Goal: Information Seeking & Learning: Learn about a topic

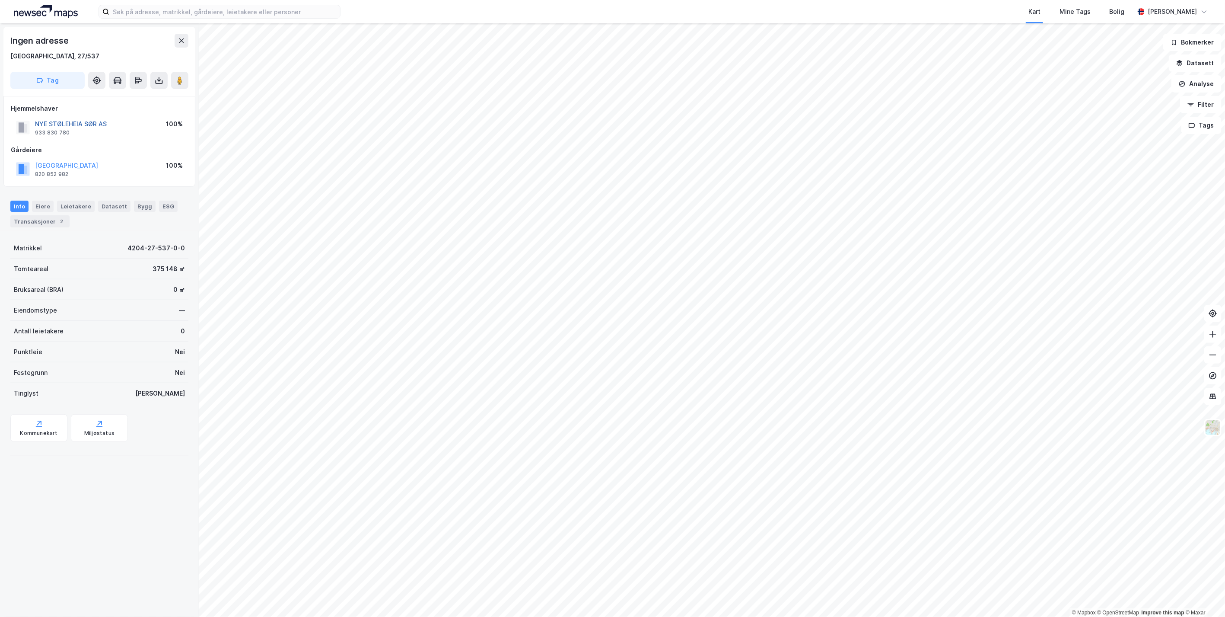
click at [0, 0] on button "NYE STØLEHEIA SØR AS" at bounding box center [0, 0] width 0 height 0
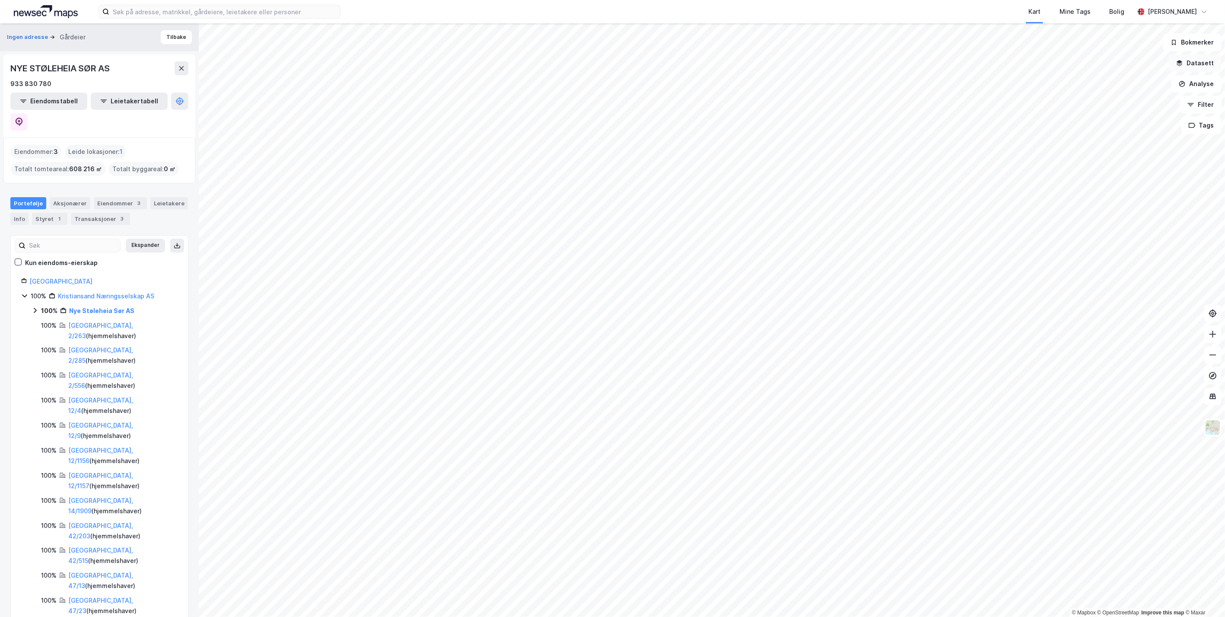
click at [673, 71] on button "Datasett" at bounding box center [1195, 62] width 53 height 17
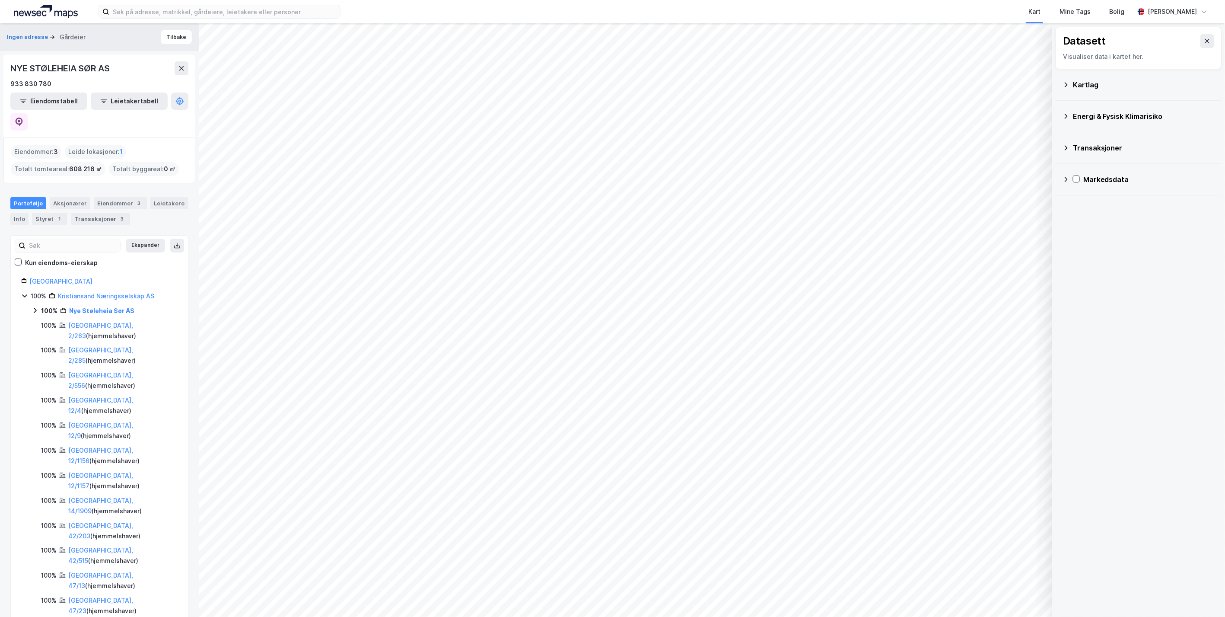
click at [673, 83] on div "Kartlag" at bounding box center [1144, 85] width 142 height 10
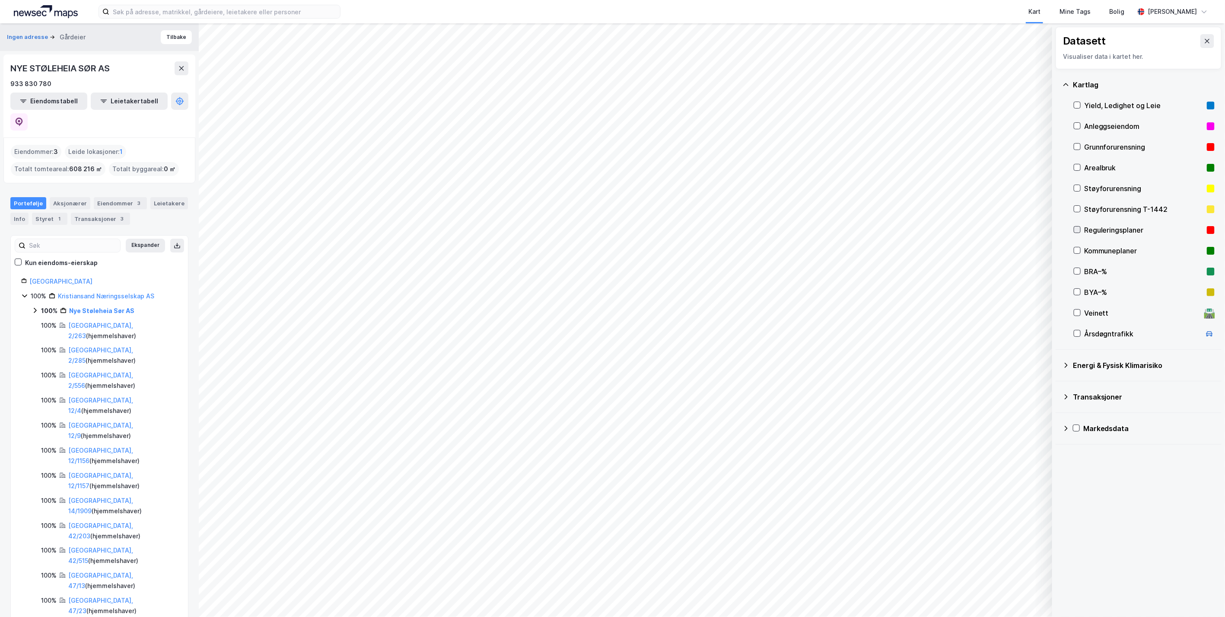
click at [673, 228] on icon at bounding box center [1077, 229] width 6 height 6
click at [673, 399] on icon at bounding box center [1066, 396] width 7 height 7
click at [673, 433] on icon at bounding box center [1088, 434] width 6 height 6
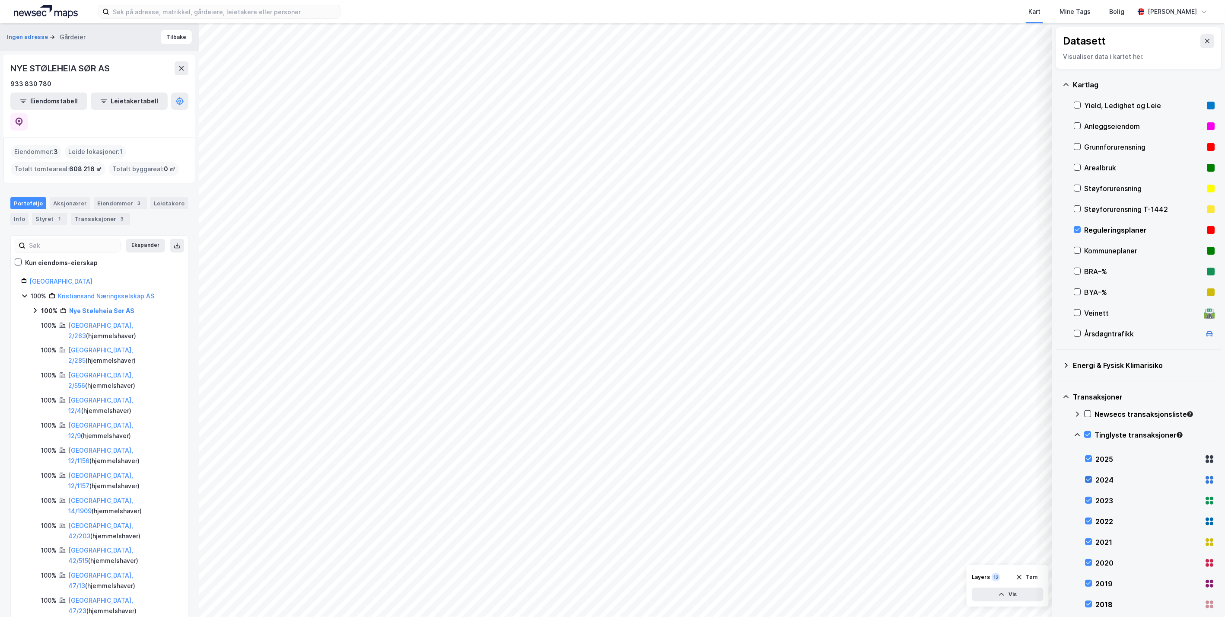
click at [673, 477] on icon at bounding box center [1088, 479] width 6 height 6
drag, startPoint x: 1089, startPoint y: 497, endPoint x: 1091, endPoint y: 523, distance: 25.6
click at [673, 499] on icon at bounding box center [1088, 500] width 6 height 6
click at [673, 523] on div at bounding box center [1088, 520] width 7 height 7
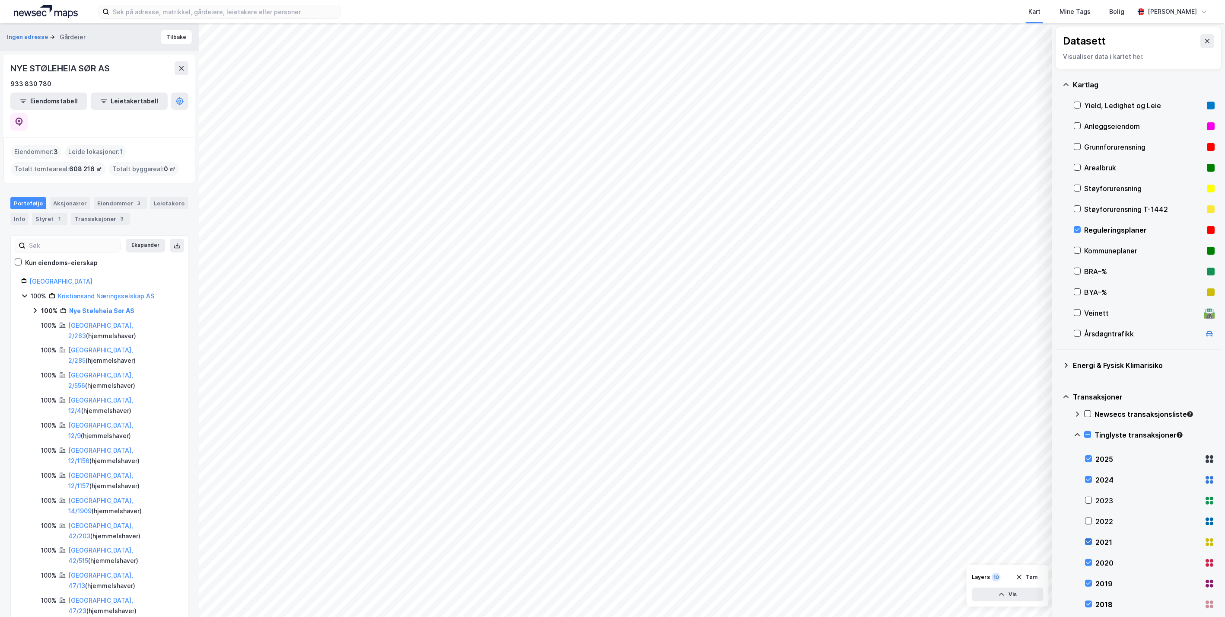
click at [673, 540] on div at bounding box center [1088, 541] width 7 height 7
click at [673, 563] on icon at bounding box center [1088, 562] width 6 height 6
drag, startPoint x: 1090, startPoint y: 583, endPoint x: 1090, endPoint y: 605, distance: 22.0
click at [673, 588] on div "2019" at bounding box center [1150, 583] width 130 height 21
click at [673, 605] on icon at bounding box center [1088, 604] width 6 height 6
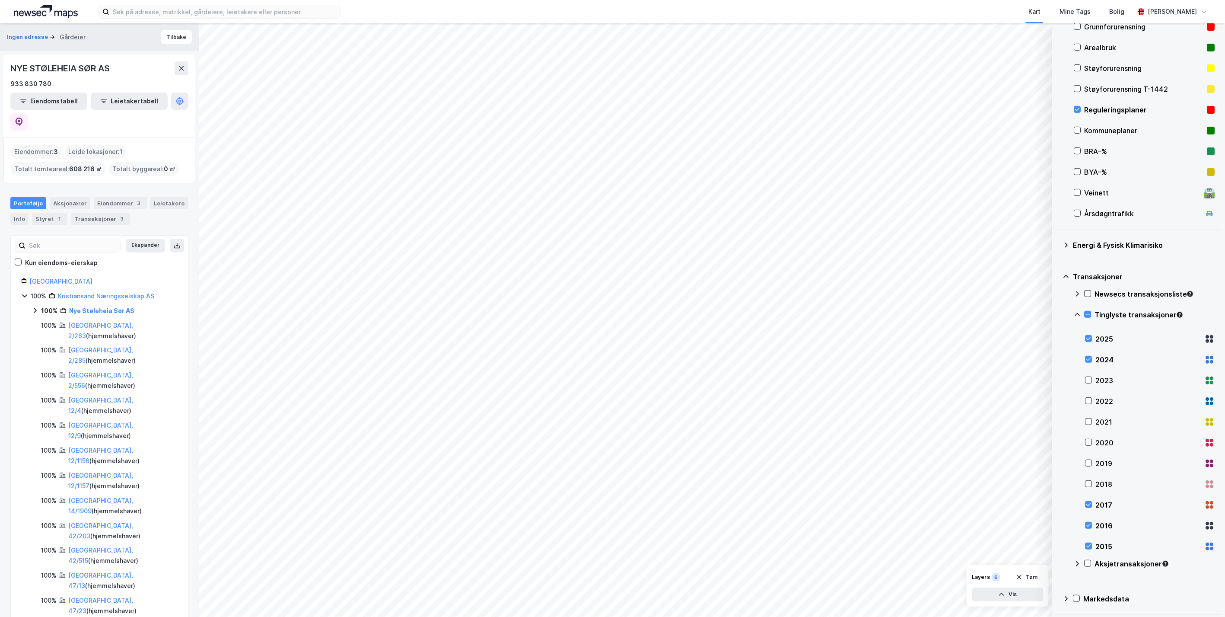
scroll to position [121, 0]
click at [673, 505] on icon at bounding box center [1088, 504] width 6 height 6
click at [673, 523] on icon at bounding box center [1088, 525] width 6 height 6
click at [673, 546] on icon at bounding box center [1088, 545] width 6 height 6
click at [82, 213] on div "Transaksjoner 3" at bounding box center [100, 219] width 59 height 12
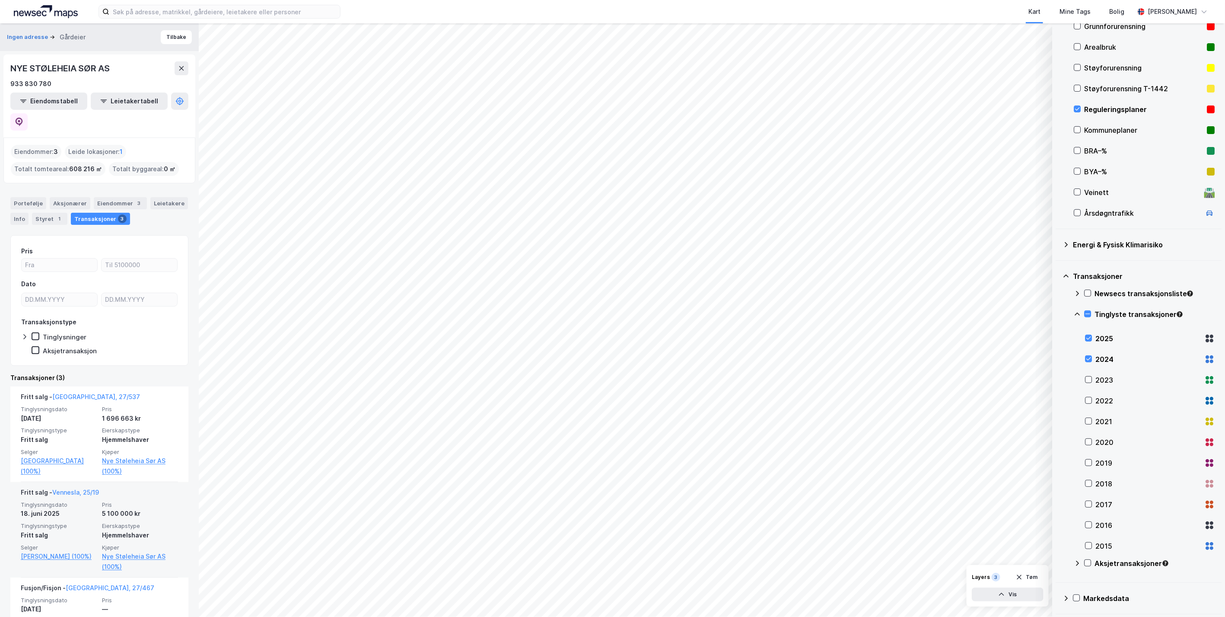
scroll to position [45, 0]
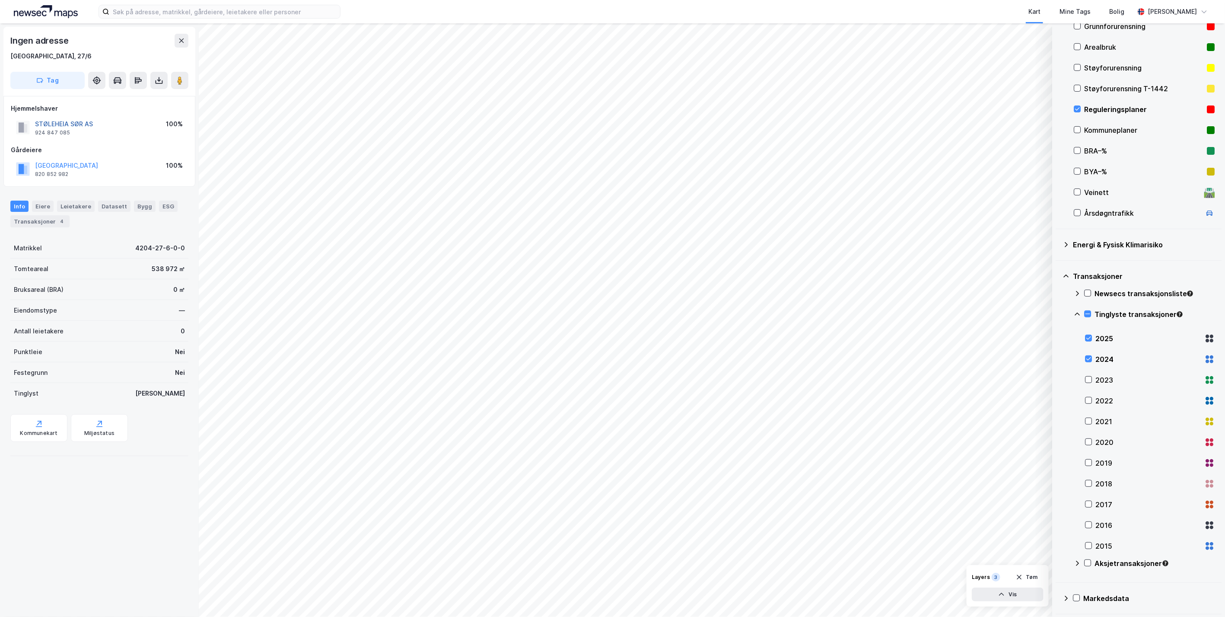
click at [0, 0] on button "STØLEHEIA SØR AS" at bounding box center [0, 0] width 0 height 0
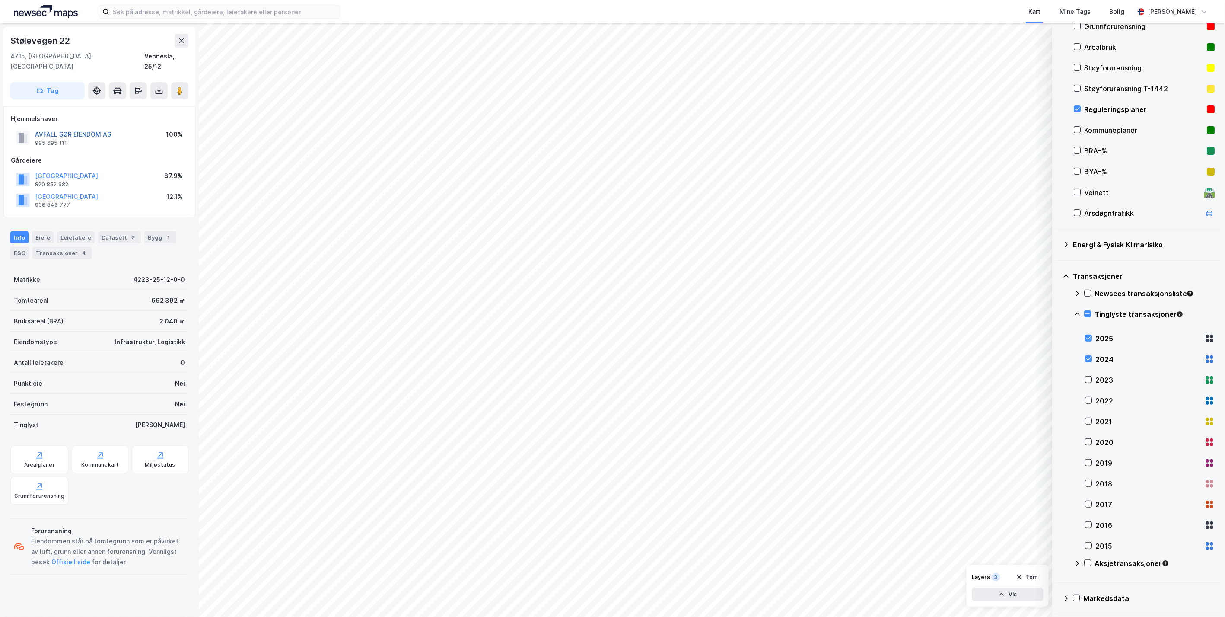
click at [0, 0] on button "AVFALL SØR EIENDOM AS" at bounding box center [0, 0] width 0 height 0
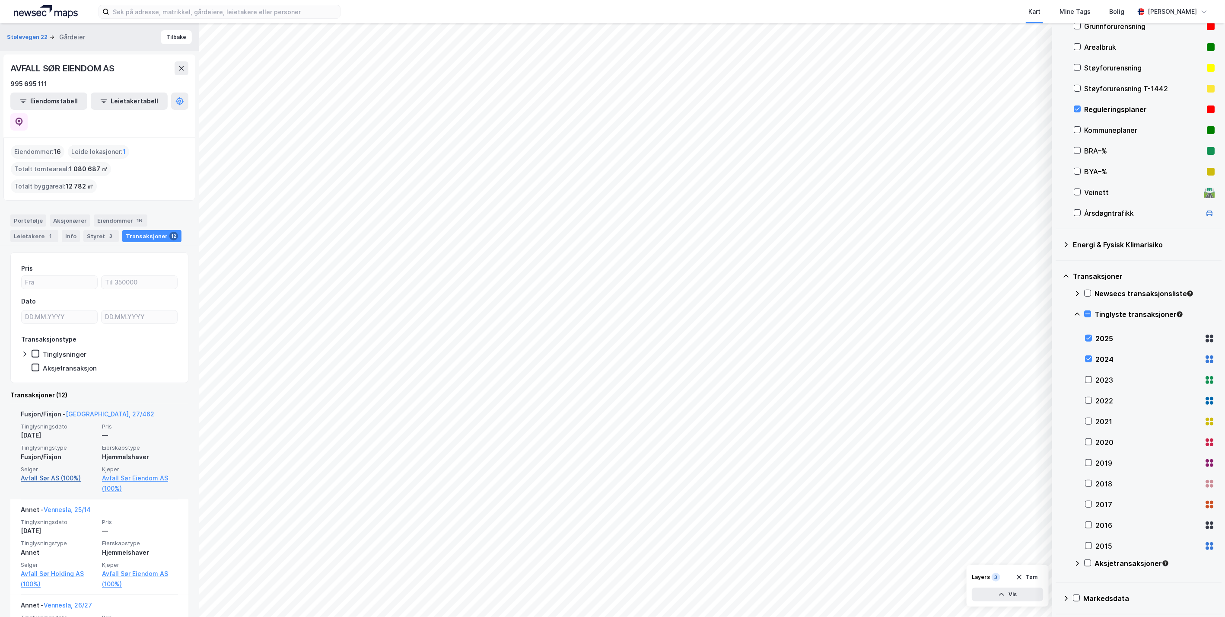
click at [47, 473] on link "Avfall Sør AS (100%)" at bounding box center [59, 478] width 76 height 10
click at [117, 473] on link "Avfall Sør Eiendom AS (100%)" at bounding box center [140, 483] width 76 height 21
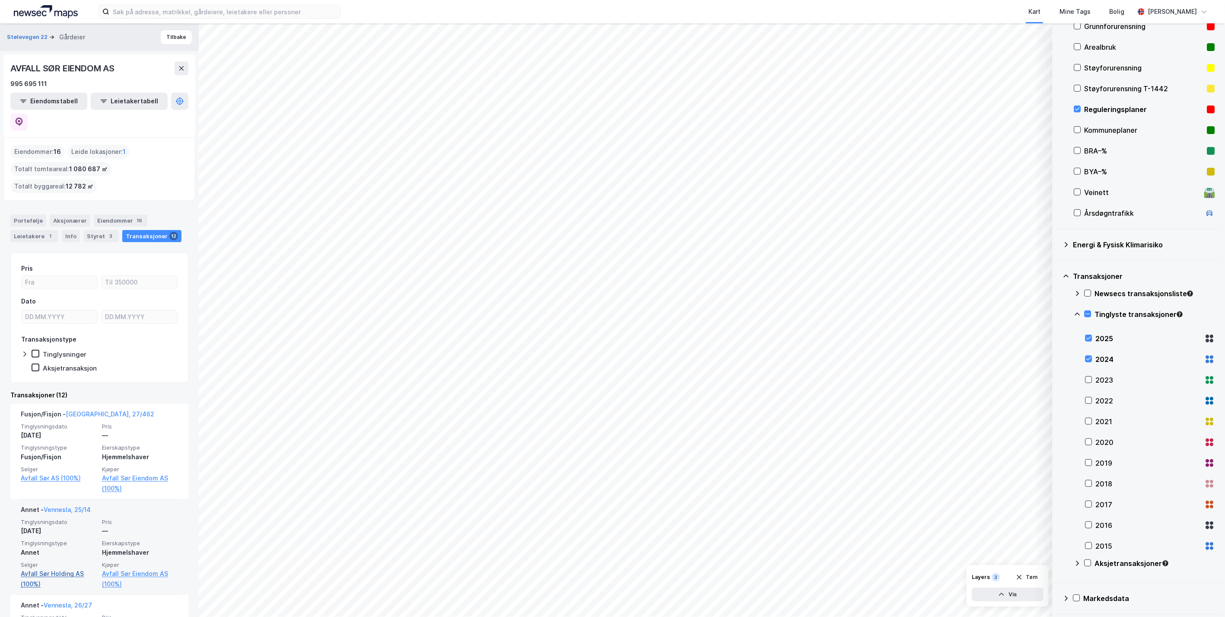
click at [67, 568] on link "Avfall Sør Holding AS (100%)" at bounding box center [59, 578] width 76 height 21
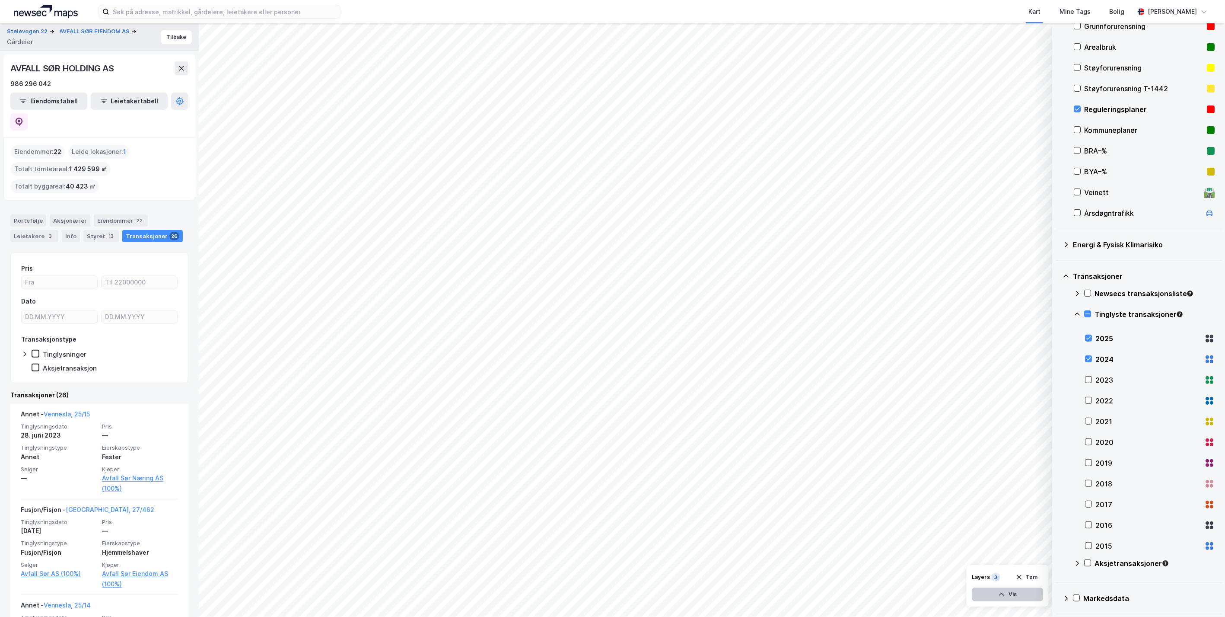
click at [673, 596] on button "Vis" at bounding box center [1008, 594] width 72 height 14
click at [673, 533] on icon at bounding box center [1034, 533] width 5 height 3
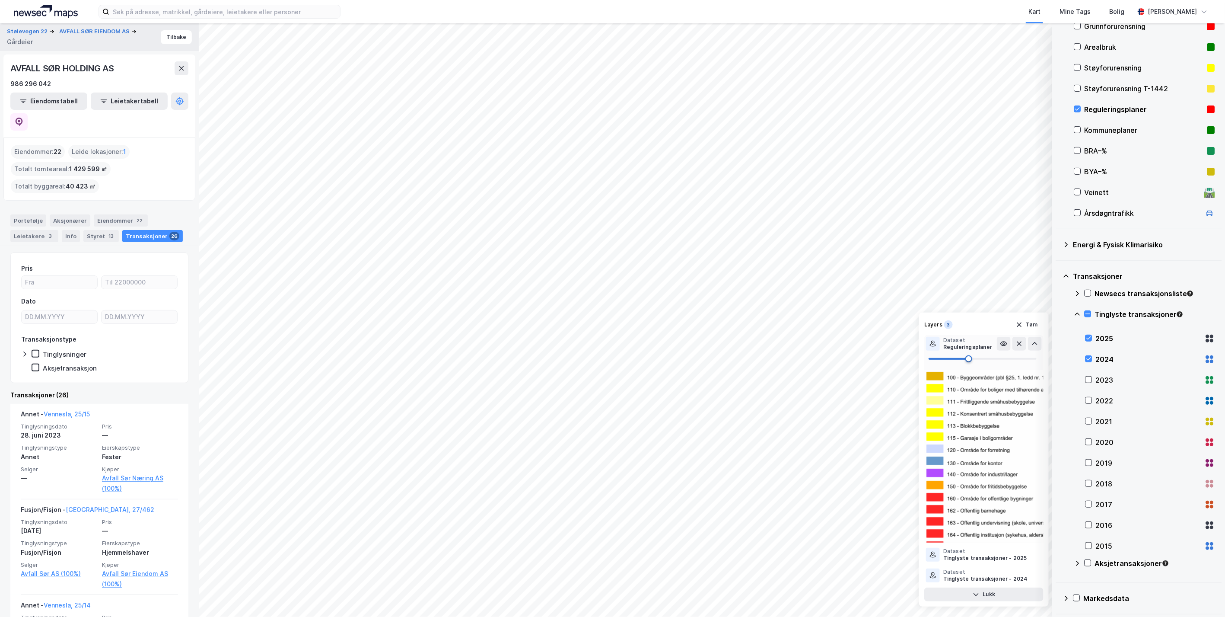
type input "35"
drag, startPoint x: 1006, startPoint y: 360, endPoint x: 967, endPoint y: 363, distance: 39.8
click at [673, 362] on span at bounding box center [966, 358] width 7 height 7
click at [673, 346] on button at bounding box center [1035, 344] width 14 height 14
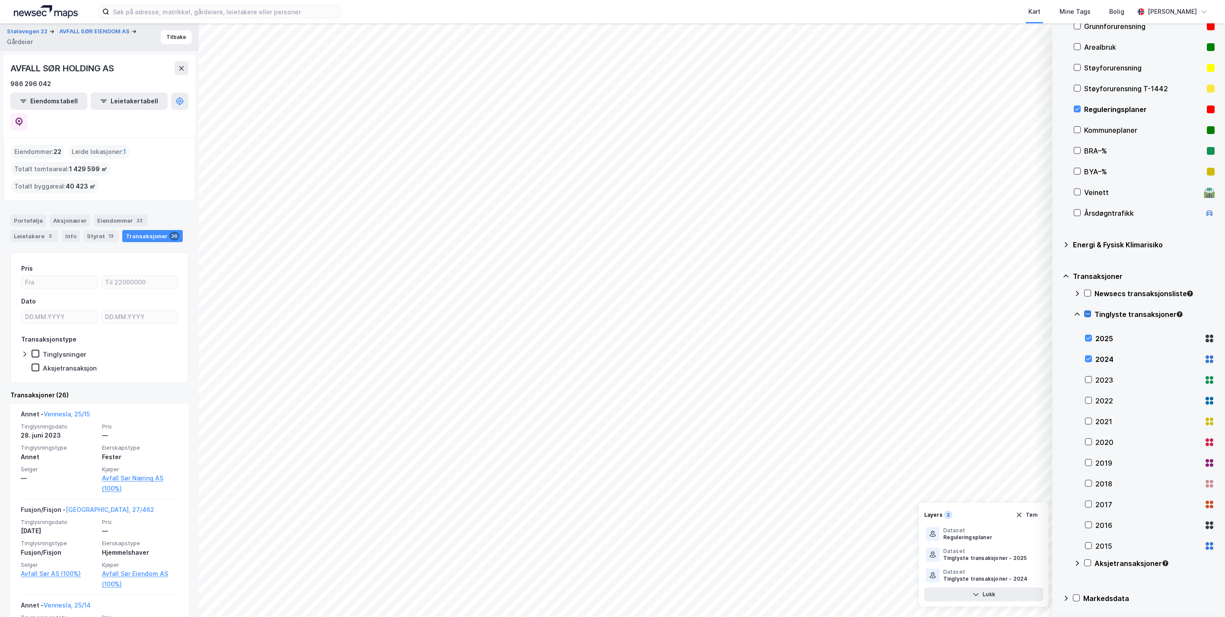
click at [673, 312] on div at bounding box center [1087, 313] width 7 height 7
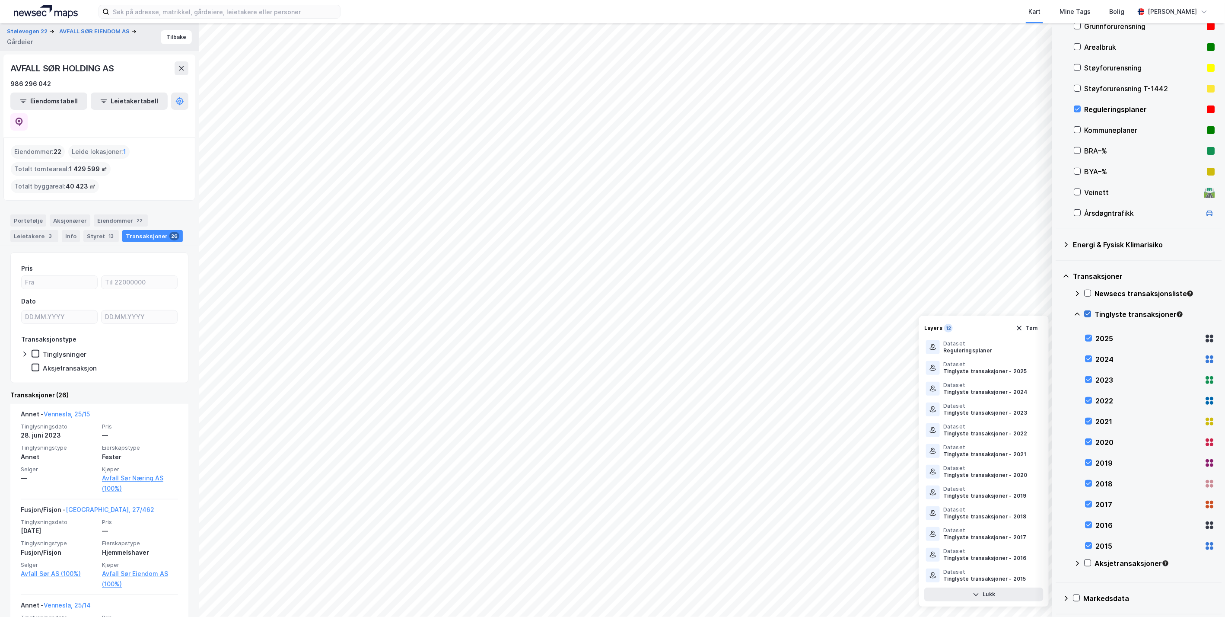
click at [673, 316] on icon at bounding box center [1088, 314] width 6 height 6
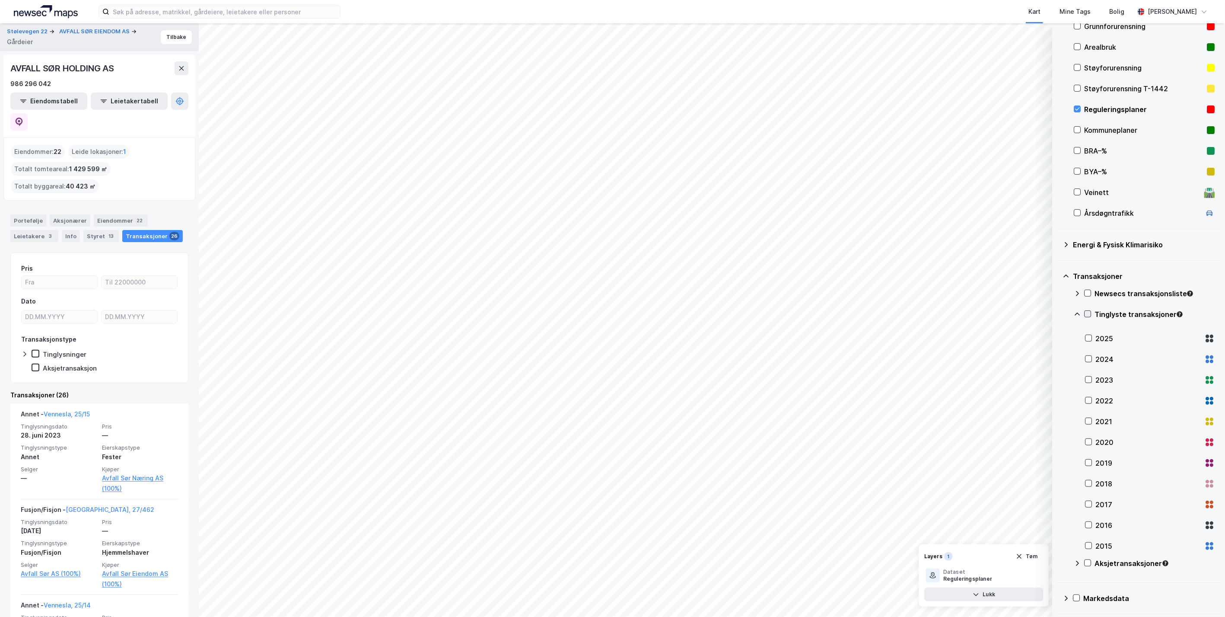
click at [673, 316] on icon at bounding box center [1088, 314] width 6 height 6
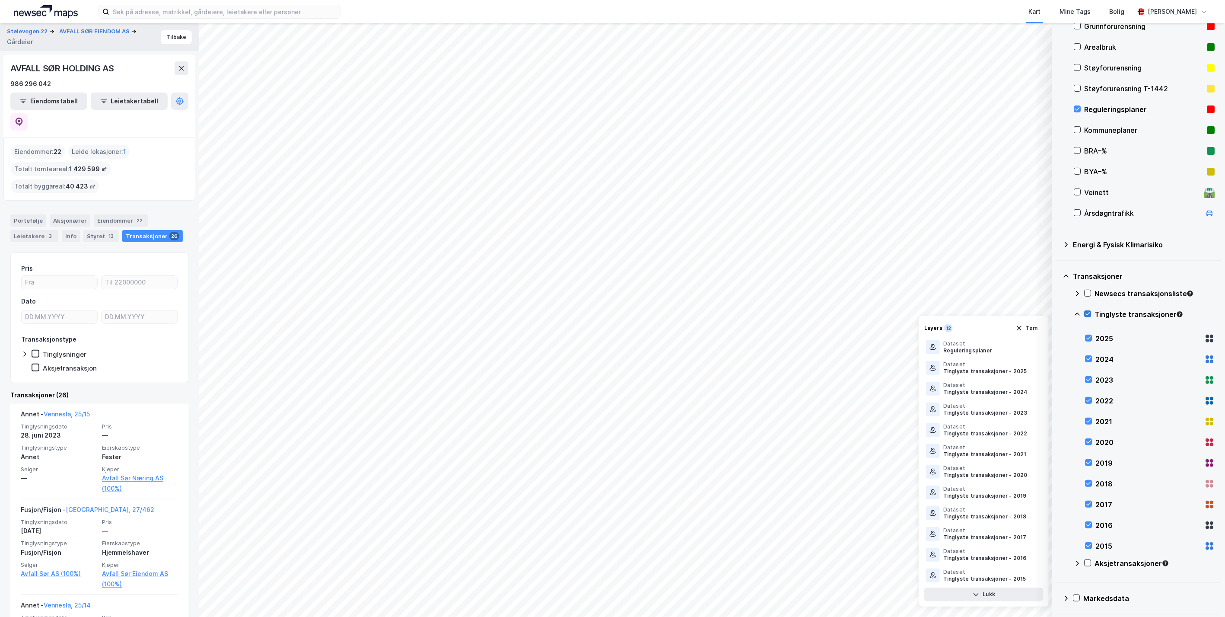
click at [673, 316] on icon at bounding box center [1088, 314] width 6 height 6
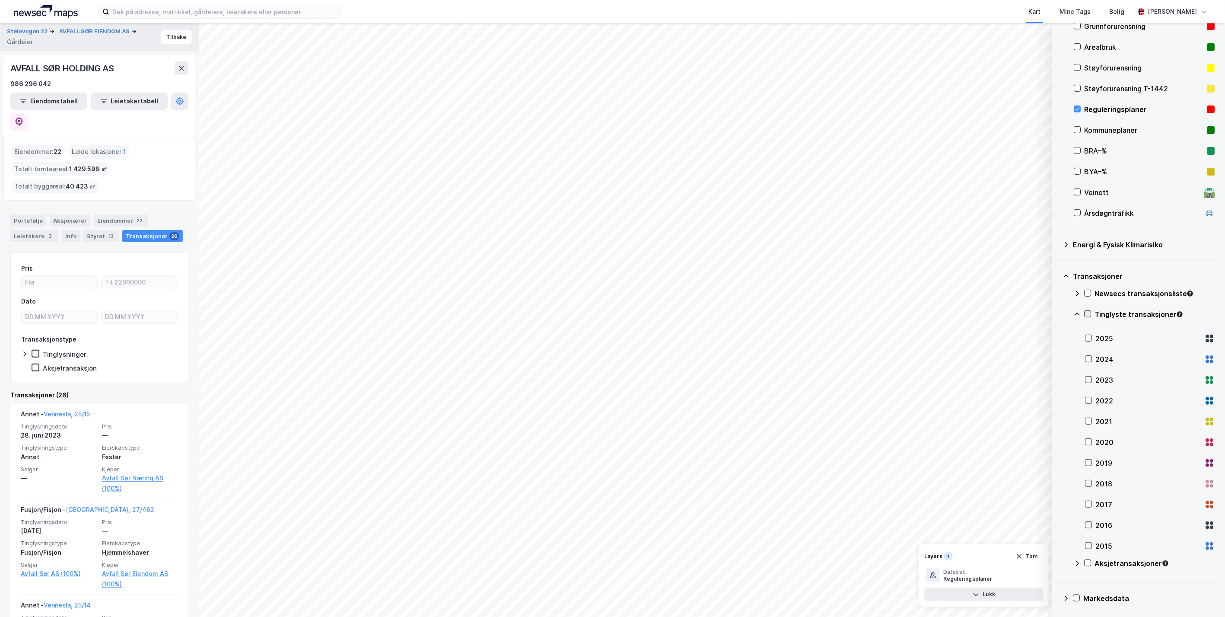
click at [673, 316] on icon at bounding box center [1088, 314] width 6 height 6
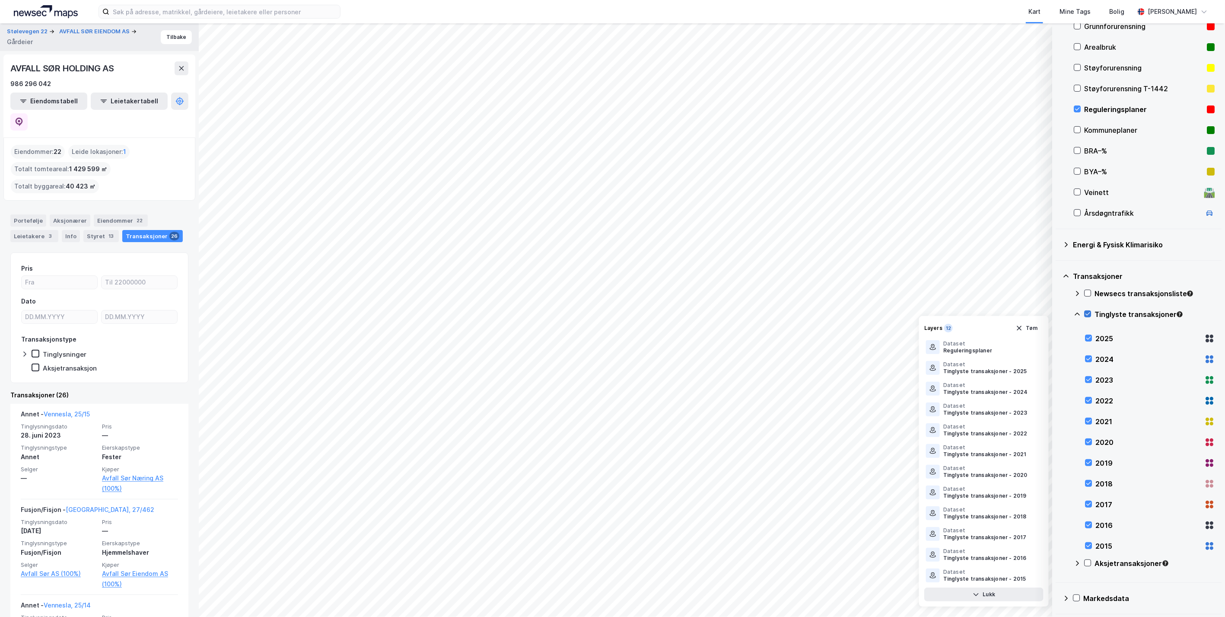
click at [673, 316] on icon at bounding box center [1088, 314] width 6 height 6
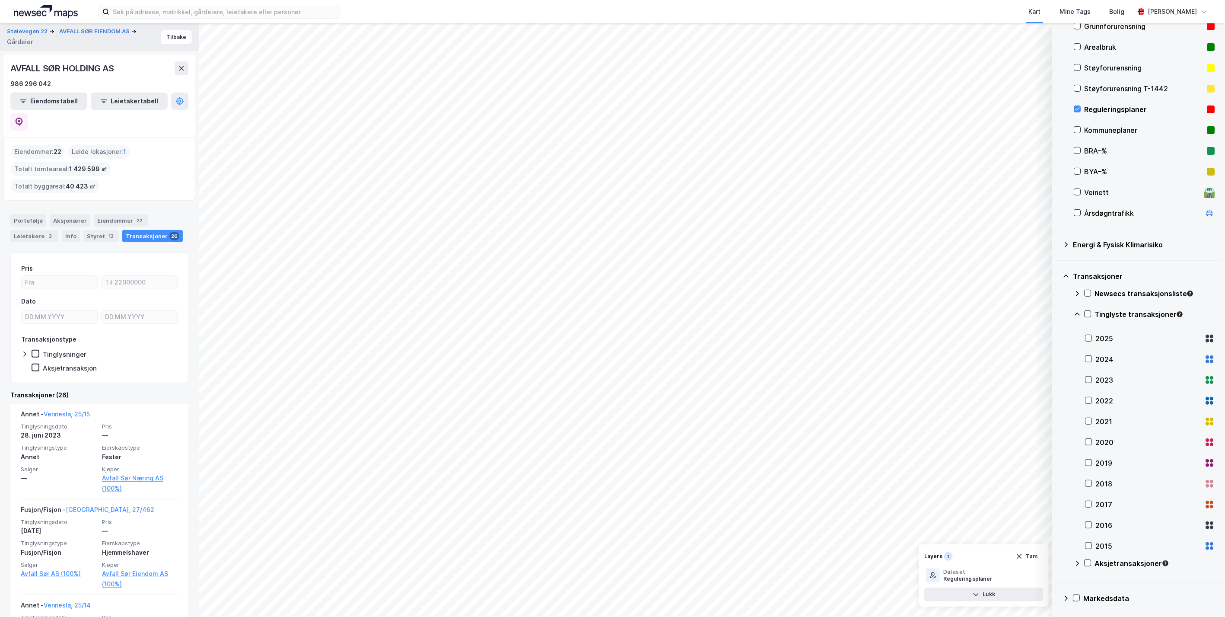
click at [673, 315] on icon at bounding box center [1077, 314] width 7 height 7
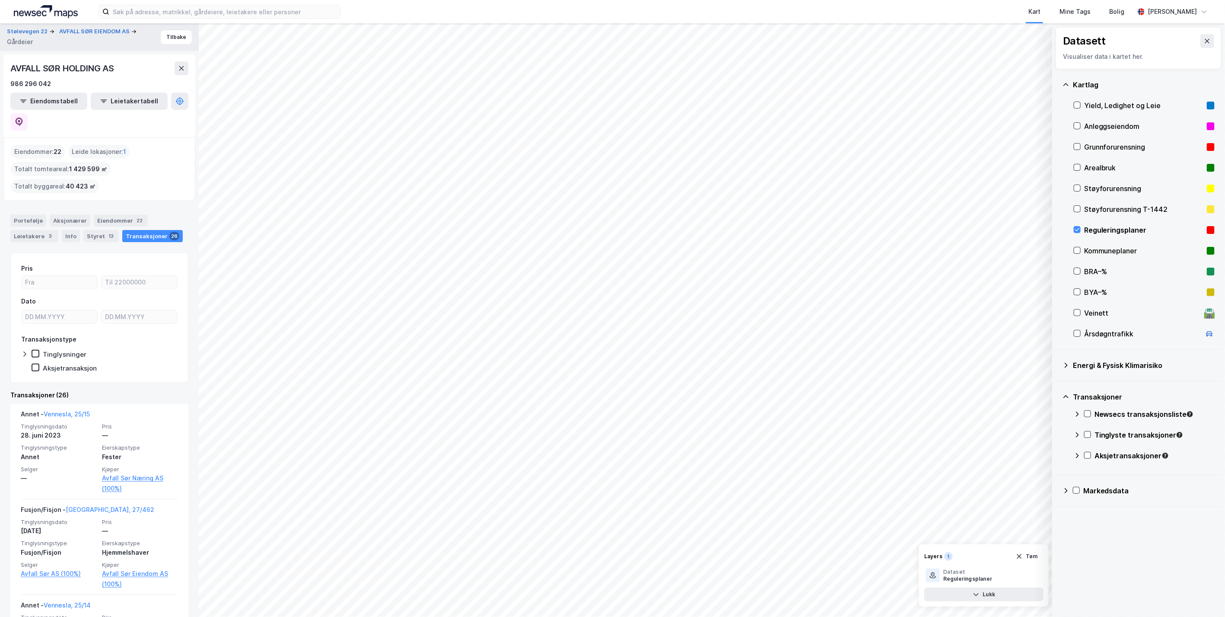
click at [673, 489] on div "Markedsdata" at bounding box center [1139, 490] width 152 height 21
click at [673, 489] on icon at bounding box center [1066, 490] width 7 height 7
click at [673, 393] on icon at bounding box center [1066, 396] width 7 height 7
click at [673, 40] on button at bounding box center [1207, 41] width 14 height 14
